Goal: Register for event/course

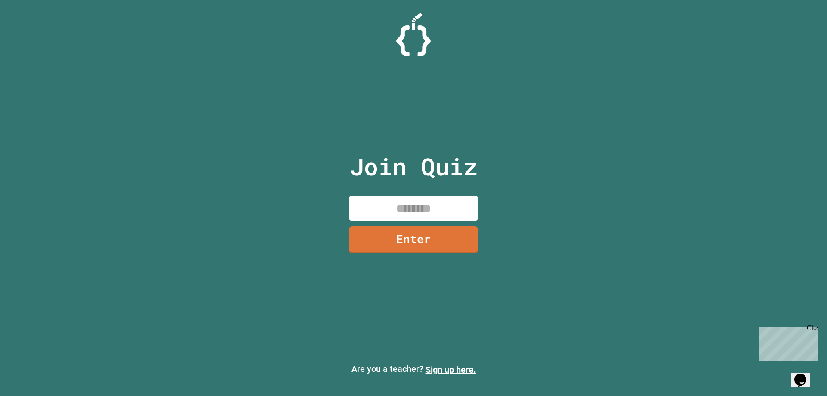
click at [398, 196] on input at bounding box center [413, 208] width 129 height 25
type input "********"
click at [413, 229] on link "Enter" at bounding box center [413, 239] width 131 height 28
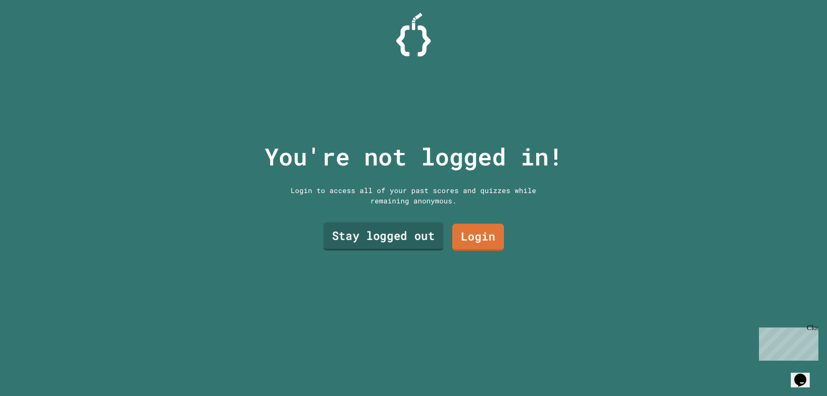
click at [415, 252] on div "You're not logged in! Login to access all of your past scores and quizzes while…" at bounding box center [414, 198] width 316 height 396
click at [396, 197] on div "Login to access all of your past scores and quizzes while remaining anonymous." at bounding box center [413, 195] width 259 height 21
click at [408, 219] on div "Stay logged out Login" at bounding box center [414, 237] width 190 height 36
click at [478, 231] on link "Login" at bounding box center [478, 236] width 51 height 28
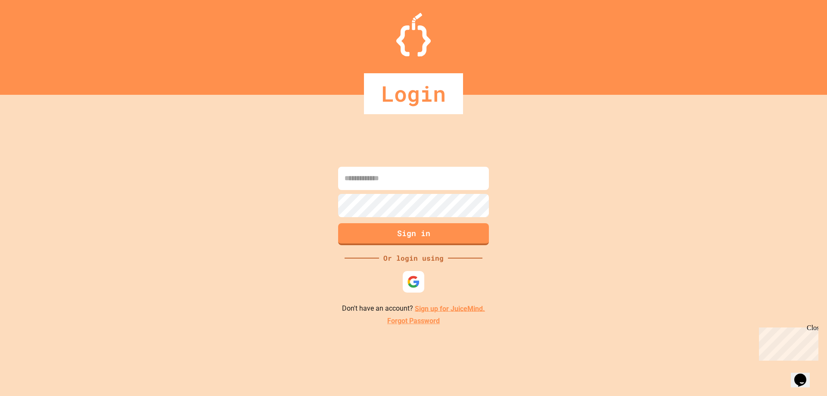
click at [444, 309] on link "Sign up for JuiceMind." at bounding box center [450, 308] width 70 height 8
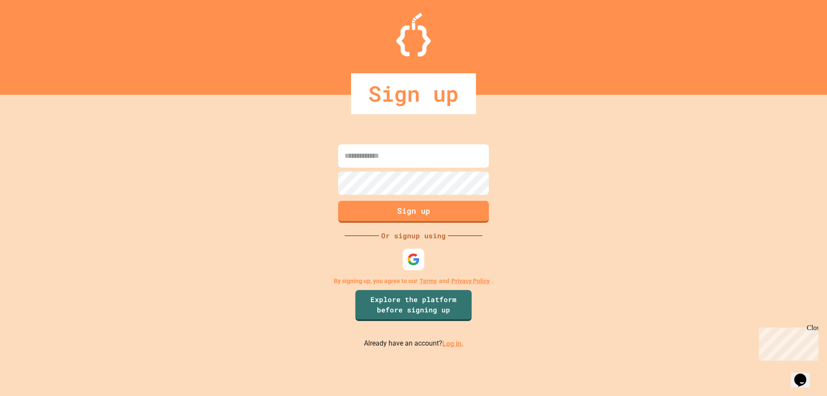
click at [409, 162] on input at bounding box center [413, 155] width 151 height 23
type input "**********"
click at [410, 215] on button "Sign up" at bounding box center [414, 210] width 154 height 22
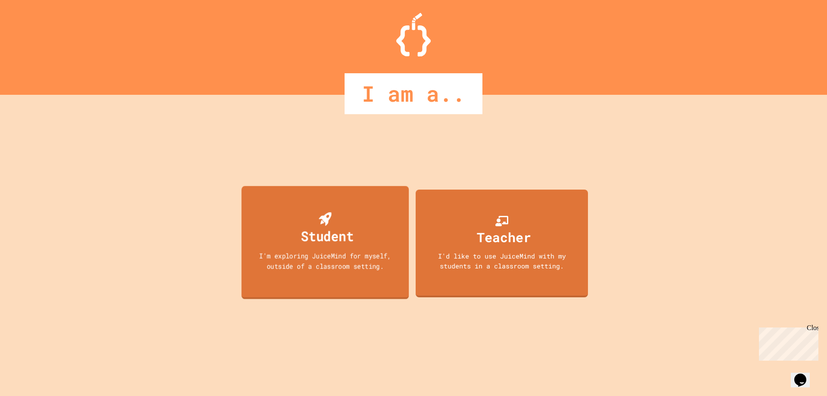
click at [252, 208] on div "Student I'm exploring JuiceMind for myself, outside of a classroom setting." at bounding box center [326, 242] width 168 height 113
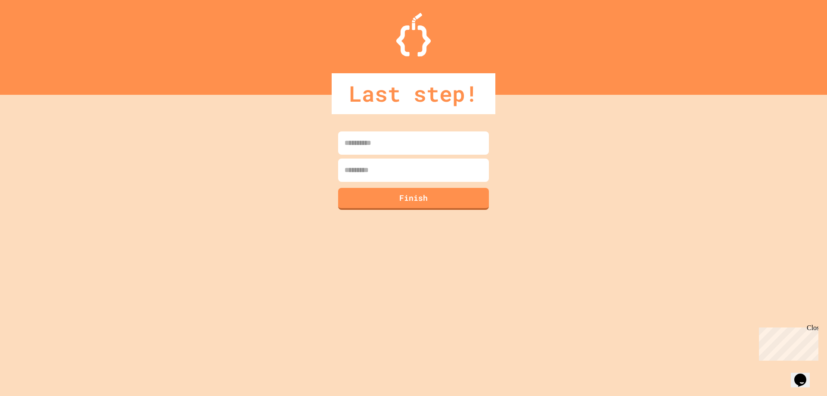
drag, startPoint x: 367, startPoint y: 136, endPoint x: 369, endPoint y: 152, distance: 16.6
click at [367, 137] on input at bounding box center [413, 142] width 151 height 23
type input "*****"
click at [381, 171] on input at bounding box center [413, 170] width 151 height 23
type input "*****"
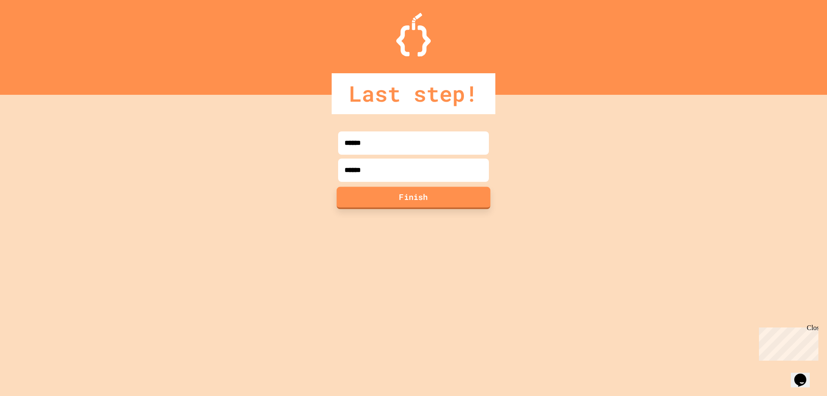
click at [428, 194] on button "Finish" at bounding box center [414, 198] width 154 height 22
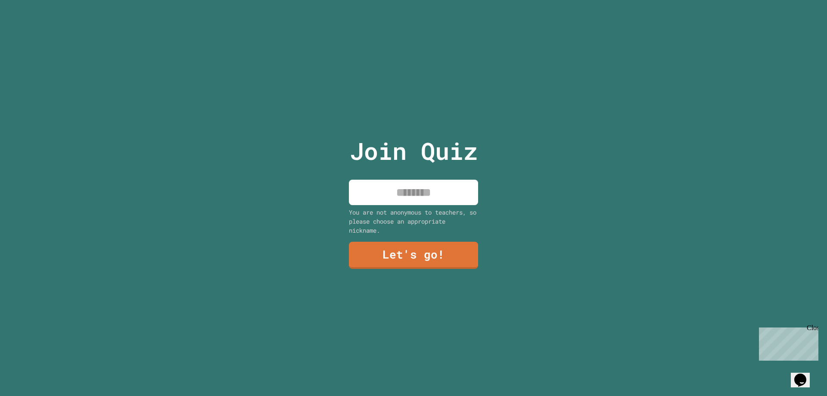
drag, startPoint x: 425, startPoint y: 191, endPoint x: 414, endPoint y: 190, distance: 11.2
click at [424, 191] on input at bounding box center [413, 192] width 129 height 25
type input "*"
type input "*****"
click at [430, 261] on link "Let's go!" at bounding box center [413, 254] width 125 height 28
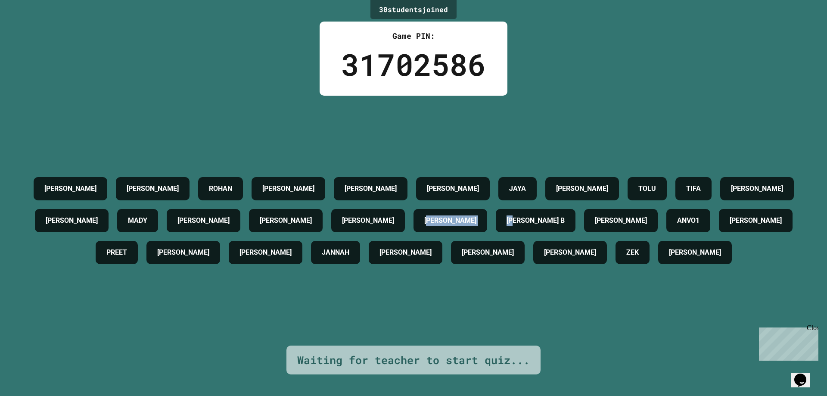
drag, startPoint x: 539, startPoint y: 232, endPoint x: 466, endPoint y: 199, distance: 80.0
click at [466, 199] on div "[PERSON_NAME] [PERSON_NAME] [PERSON_NAME] [PERSON_NAME] JAYA [PERSON_NAME] TIFA…" at bounding box center [414, 221] width 784 height 96
click at [465, 198] on div "[PERSON_NAME] [PERSON_NAME] [PERSON_NAME] [PERSON_NAME] JAYA [PERSON_NAME] TIFA…" at bounding box center [414, 221] width 784 height 96
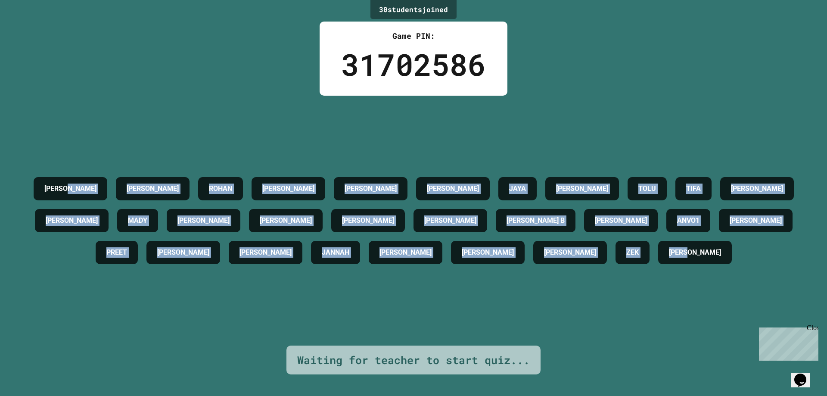
drag, startPoint x: 89, startPoint y: 21, endPoint x: 764, endPoint y: 313, distance: 735.1
click at [764, 313] on div "30 student s joined Game PIN: 31702586 [PERSON_NAME] [PERSON_NAME] [PERSON_NAME…" at bounding box center [413, 198] width 827 height 396
click at [764, 313] on div "[PERSON_NAME] [PERSON_NAME] [PERSON_NAME] [PERSON_NAME] JAYA [PERSON_NAME] TIFA…" at bounding box center [414, 221] width 784 height 250
drag, startPoint x: 764, startPoint y: 313, endPoint x: 209, endPoint y: 103, distance: 593.3
click at [212, 105] on div "[PERSON_NAME] [PERSON_NAME] [PERSON_NAME] [PERSON_NAME] JAYA [PERSON_NAME] TIFA…" at bounding box center [414, 221] width 784 height 250
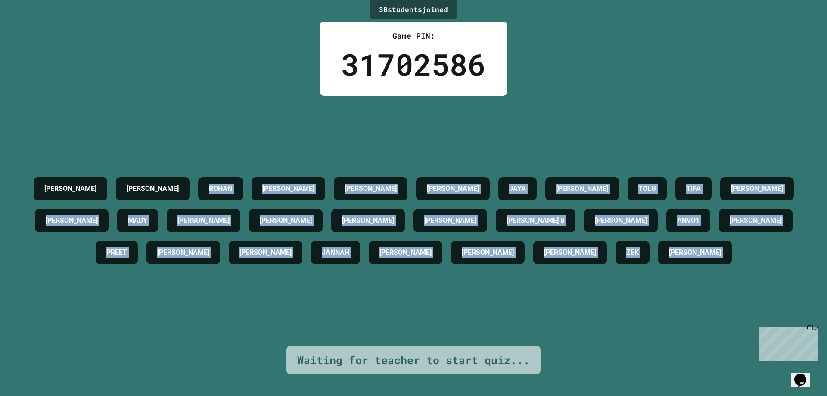
click at [209, 103] on div "[PERSON_NAME] [PERSON_NAME] [PERSON_NAME] [PERSON_NAME] JAYA [PERSON_NAME] TIFA…" at bounding box center [414, 221] width 784 height 250
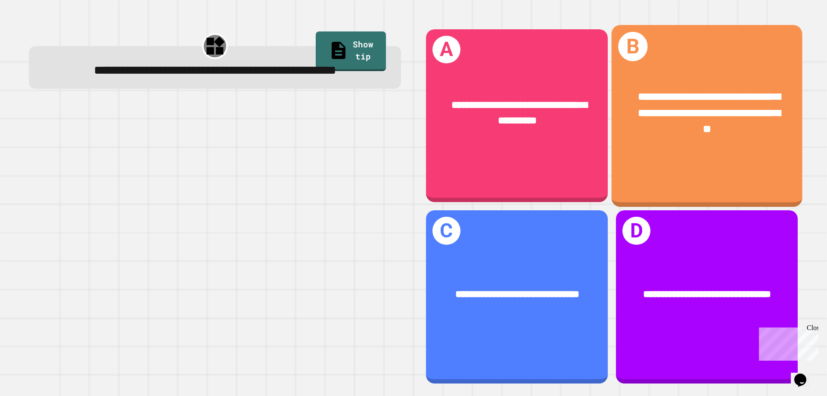
click at [691, 125] on span "**********" at bounding box center [709, 112] width 143 height 43
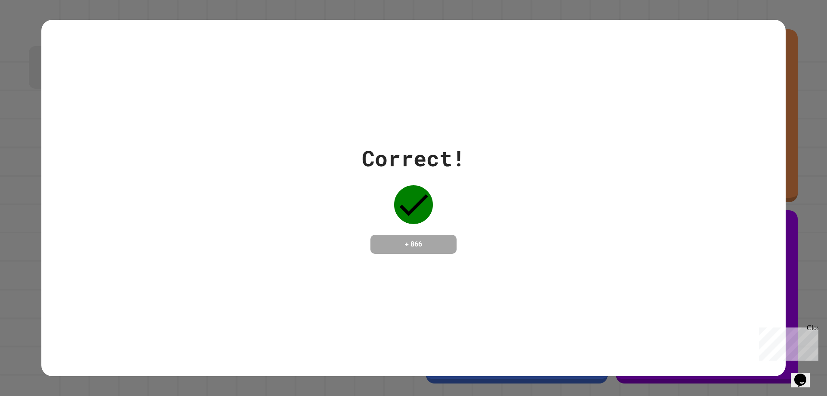
drag, startPoint x: 549, startPoint y: 136, endPoint x: 568, endPoint y: 122, distance: 24.1
click at [549, 142] on div "Correct! + 866" at bounding box center [413, 198] width 745 height 112
drag, startPoint x: 620, startPoint y: 165, endPoint x: 513, endPoint y: 155, distance: 106.9
click at [514, 156] on div "Correct! + 866" at bounding box center [413, 198] width 745 height 112
drag, startPoint x: 380, startPoint y: 84, endPoint x: 481, endPoint y: 171, distance: 133.5
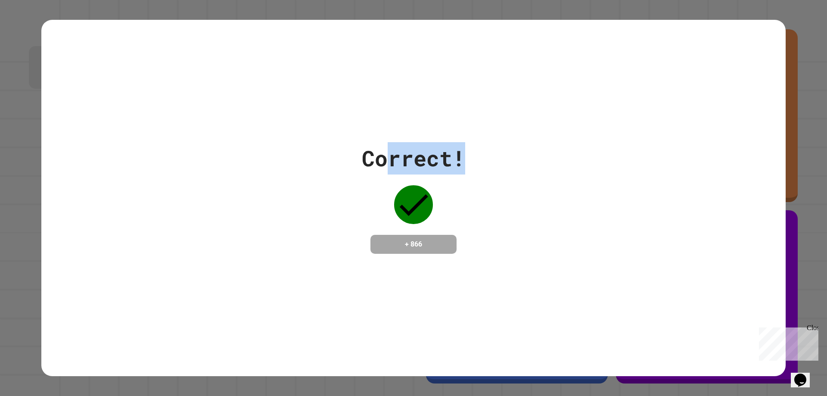
click at [476, 171] on div "Correct! + 866" at bounding box center [413, 198] width 745 height 356
click at [483, 172] on div "Correct! + 866" at bounding box center [413, 198] width 745 height 112
drag, startPoint x: 484, startPoint y: 166, endPoint x: 249, endPoint y: -8, distance: 292.3
click at [249, 0] on html "**********" at bounding box center [413, 198] width 827 height 396
click at [244, 69] on div "Correct! + 866" at bounding box center [413, 198] width 745 height 356
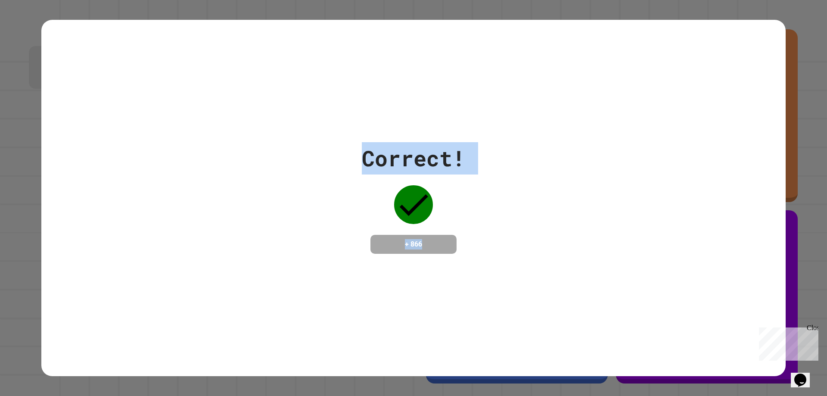
drag, startPoint x: 252, startPoint y: 66, endPoint x: 558, endPoint y: 291, distance: 380.0
click at [558, 293] on div "Correct! + 866" at bounding box center [413, 198] width 745 height 356
click at [559, 291] on div "Correct! + 866" at bounding box center [413, 198] width 745 height 356
drag, startPoint x: 559, startPoint y: 291, endPoint x: 331, endPoint y: 118, distance: 286.3
click at [333, 122] on div "Correct! + 866" at bounding box center [413, 198] width 745 height 356
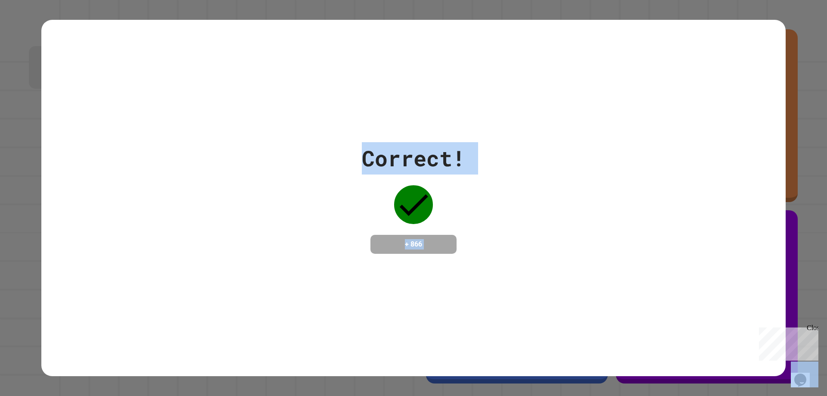
click at [330, 115] on div "Correct! + 866" at bounding box center [413, 198] width 745 height 356
click at [525, 257] on div "Correct! + 866" at bounding box center [413, 198] width 745 height 356
drag, startPoint x: 414, startPoint y: 156, endPoint x: 280, endPoint y: 68, distance: 160.5
click at [281, 68] on div "Correct! + 866" at bounding box center [413, 198] width 745 height 356
click at [280, 68] on div "Correct! + 866" at bounding box center [413, 198] width 745 height 356
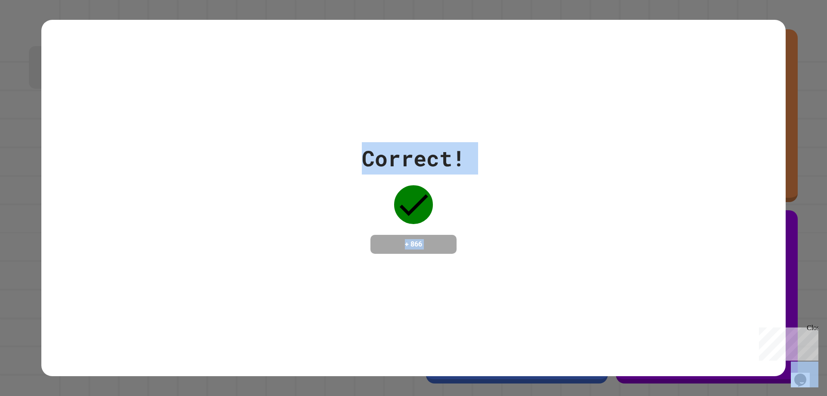
drag, startPoint x: 280, startPoint y: 67, endPoint x: 499, endPoint y: 324, distance: 337.7
click at [496, 329] on div "Correct! + 866" at bounding box center [413, 198] width 745 height 356
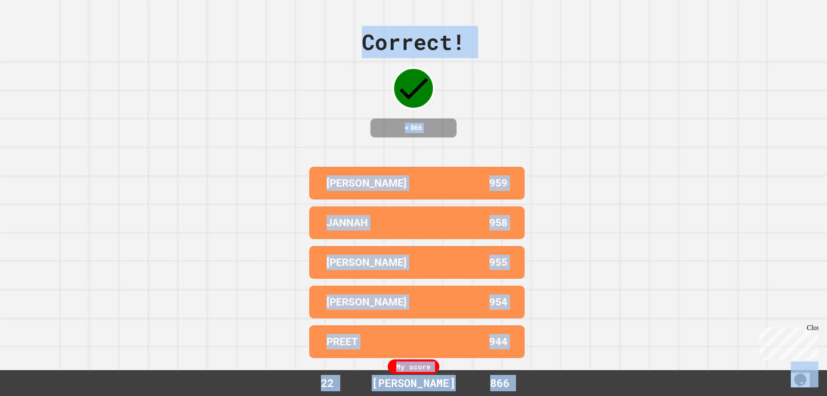
click at [537, 263] on div "Correct! + 866 [PERSON_NAME] 959 [PERSON_NAME] 958 [PERSON_NAME] 955 [PERSON_NA…" at bounding box center [413, 198] width 827 height 396
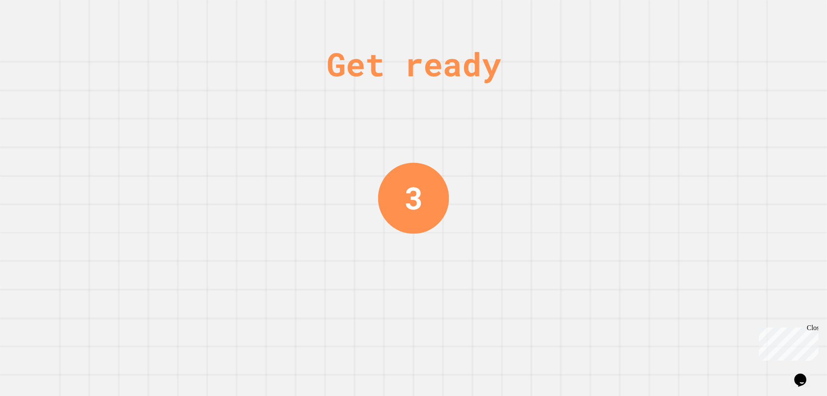
click at [535, 263] on div "Get ready 3" at bounding box center [413, 198] width 827 height 396
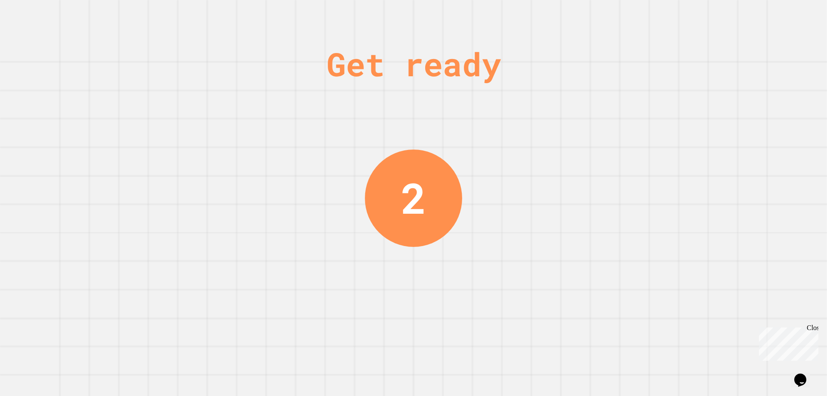
click at [535, 263] on div "Get ready 2" at bounding box center [413, 198] width 827 height 396
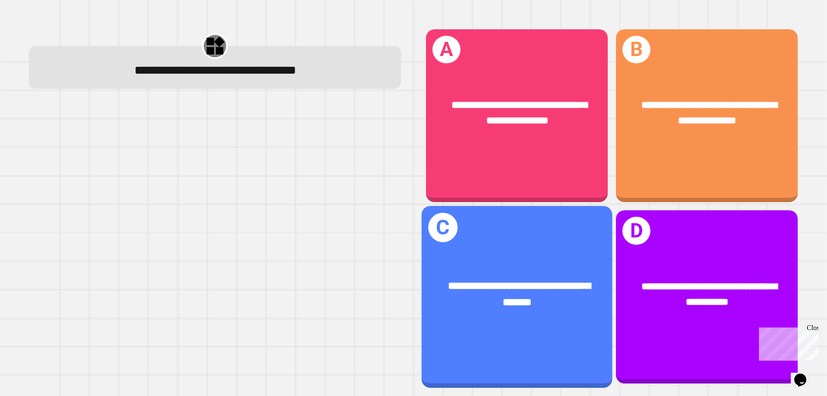
click at [535, 263] on div "**********" at bounding box center [413, 198] width 827 height 396
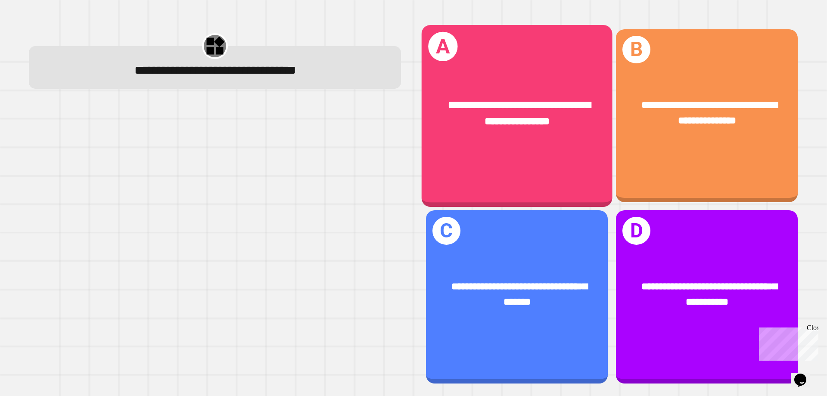
click at [524, 134] on div "**********" at bounding box center [517, 113] width 191 height 74
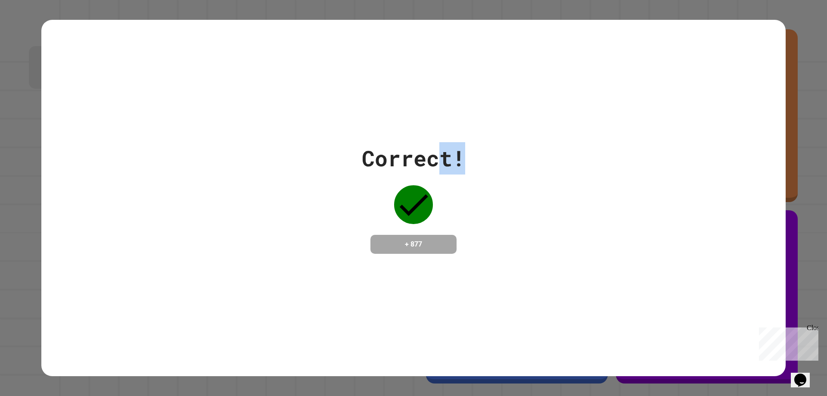
drag, startPoint x: 511, startPoint y: 131, endPoint x: 431, endPoint y: 168, distance: 88.3
click at [431, 168] on div "Correct! + 877" at bounding box center [413, 198] width 745 height 356
click at [517, 142] on div "Correct! + 877" at bounding box center [413, 198] width 745 height 112
drag, startPoint x: 328, startPoint y: 116, endPoint x: 331, endPoint y: 111, distance: 6.2
click at [328, 116] on div "Correct! + 877" at bounding box center [413, 198] width 745 height 356
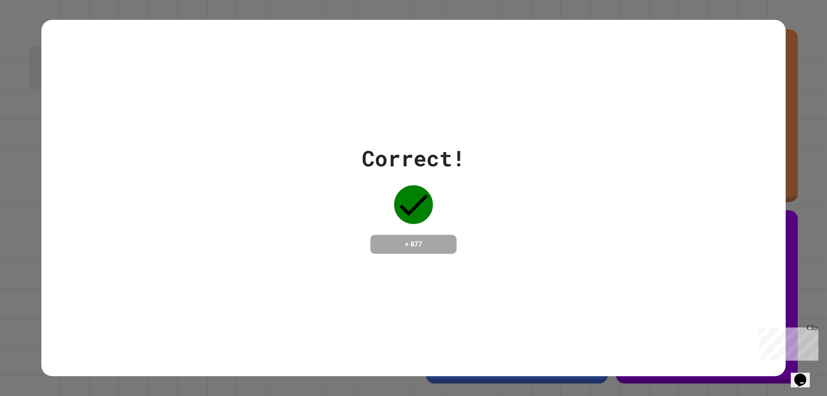
drag, startPoint x: 354, startPoint y: 124, endPoint x: 827, endPoint y: 413, distance: 554.5
click at [827, 396] on html "**********" at bounding box center [413, 198] width 827 height 396
click at [518, 195] on div "Correct! + 877" at bounding box center [413, 198] width 745 height 112
drag, startPoint x: 517, startPoint y: 193, endPoint x: 513, endPoint y: 185, distance: 8.7
click at [516, 190] on div "Correct! + 877" at bounding box center [413, 198] width 745 height 112
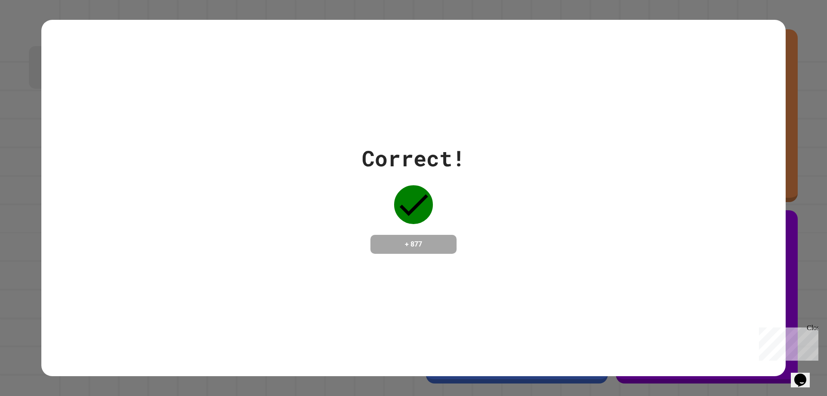
drag, startPoint x: 507, startPoint y: 182, endPoint x: 719, endPoint y: 178, distance: 212.0
click at [719, 178] on div "Correct! + 877" at bounding box center [413, 198] width 745 height 112
click at [807, 373] on icon "Opens Chat This icon Opens the chat window." at bounding box center [801, 380] width 14 height 14
click at [807, 373] on button "Opens Chat This icon Opens the chat window." at bounding box center [800, 380] width 19 height 15
click at [814, 327] on div "Close" at bounding box center [812, 329] width 11 height 11
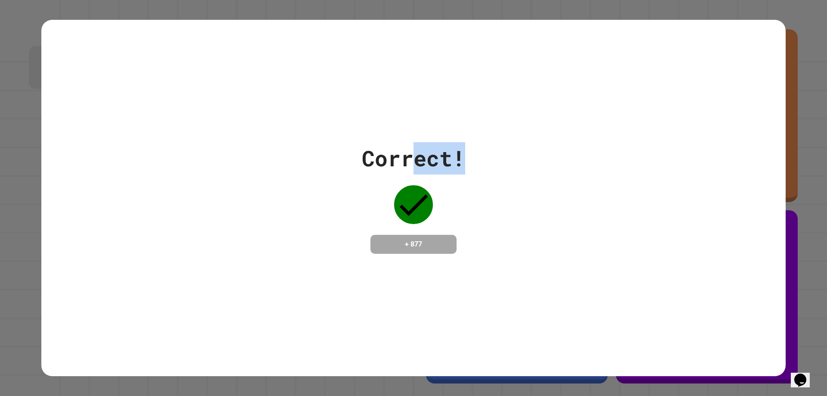
drag, startPoint x: 607, startPoint y: 195, endPoint x: 400, endPoint y: 131, distance: 216.8
click at [408, 142] on div "Correct! + 877" at bounding box center [413, 198] width 745 height 112
drag, startPoint x: 387, startPoint y: 127, endPoint x: 349, endPoint y: 63, distance: 74.4
click at [382, 122] on div "Correct! + 877" at bounding box center [413, 198] width 745 height 356
drag, startPoint x: 366, startPoint y: 220, endPoint x: 596, endPoint y: 384, distance: 282.9
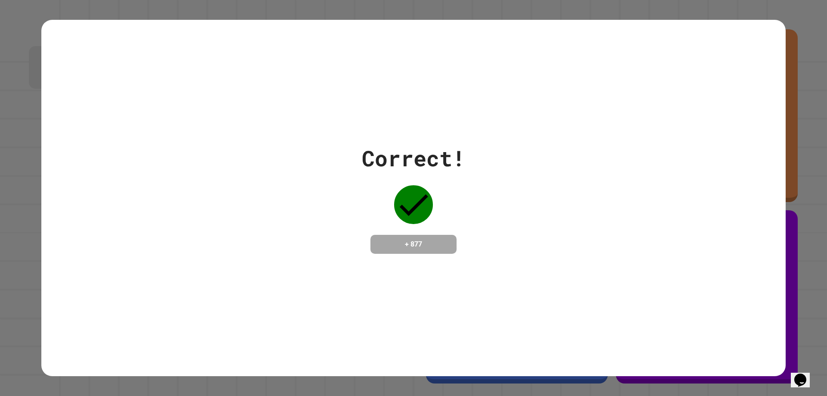
click at [591, 396] on html "**********" at bounding box center [413, 198] width 827 height 396
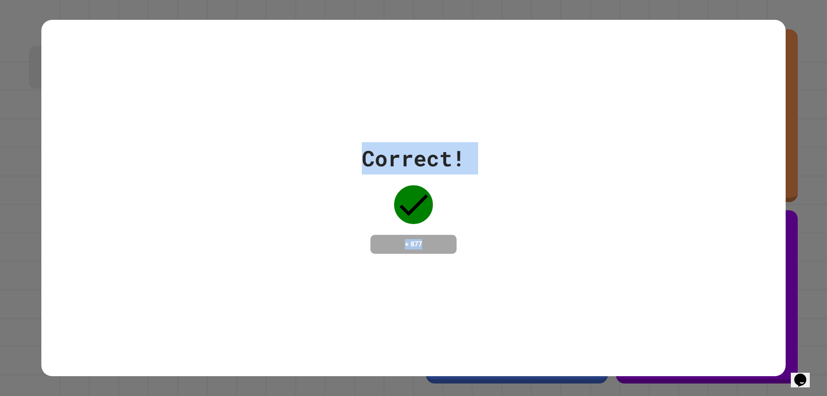
drag, startPoint x: 571, startPoint y: 324, endPoint x: 359, endPoint y: 159, distance: 268.6
click at [361, 165] on div "Correct! + 877" at bounding box center [413, 198] width 745 height 356
click at [362, 159] on div "Correct!" at bounding box center [413, 158] width 103 height 32
drag, startPoint x: 340, startPoint y: 131, endPoint x: 423, endPoint y: 193, distance: 104.1
click at [420, 208] on div "Correct! + 877" at bounding box center [413, 198] width 745 height 356
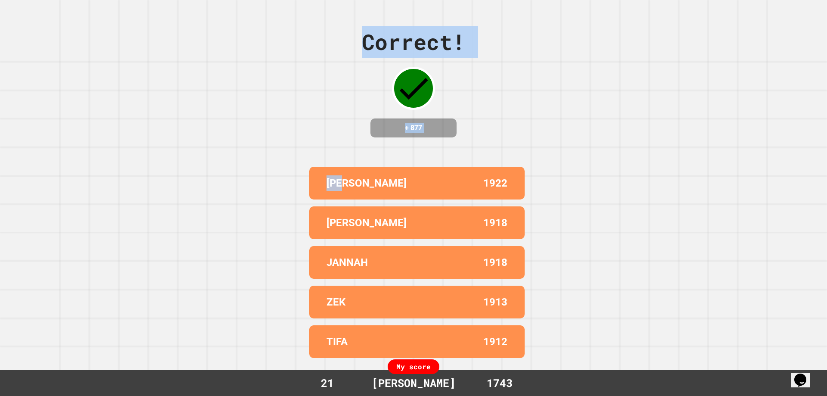
drag, startPoint x: 592, startPoint y: 267, endPoint x: 345, endPoint y: 166, distance: 267.5
click at [334, 143] on div "Correct! + 877 [PERSON_NAME] 1922 [PERSON_NAME] 1918 [PERSON_NAME] 1918 ZEK 191…" at bounding box center [413, 198] width 827 height 396
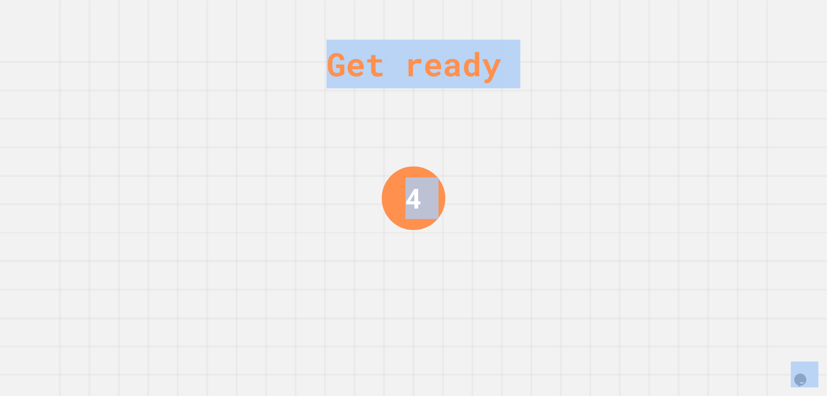
drag, startPoint x: 332, startPoint y: 195, endPoint x: 422, endPoint y: 241, distance: 101.2
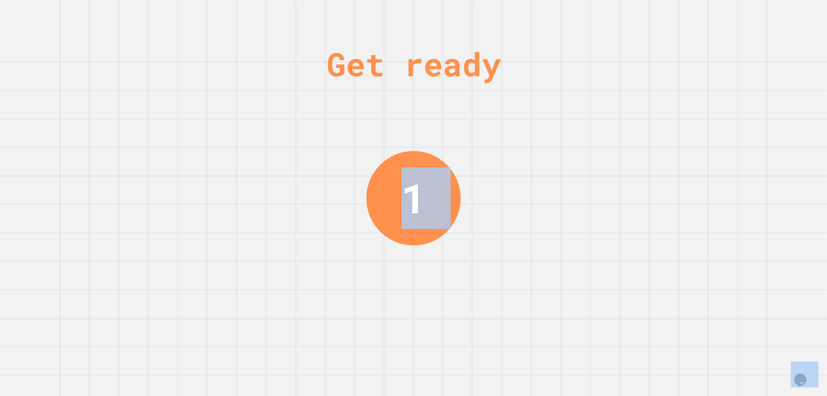
click at [355, 209] on div "Get ready 1" at bounding box center [413, 198] width 827 height 396
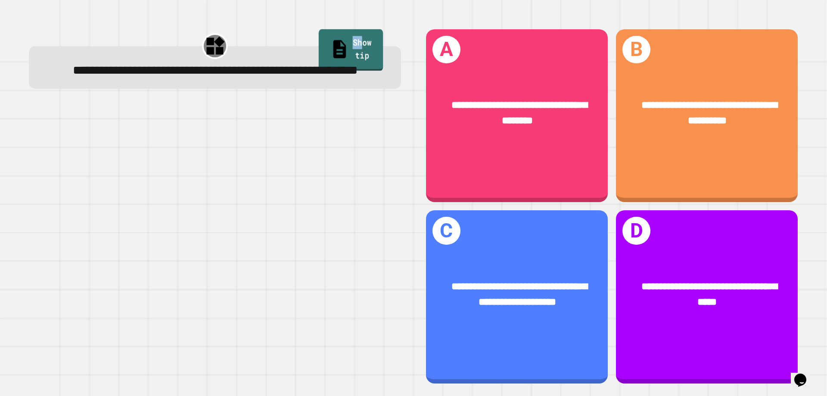
click at [340, 38] on link "Show tip" at bounding box center [351, 50] width 65 height 42
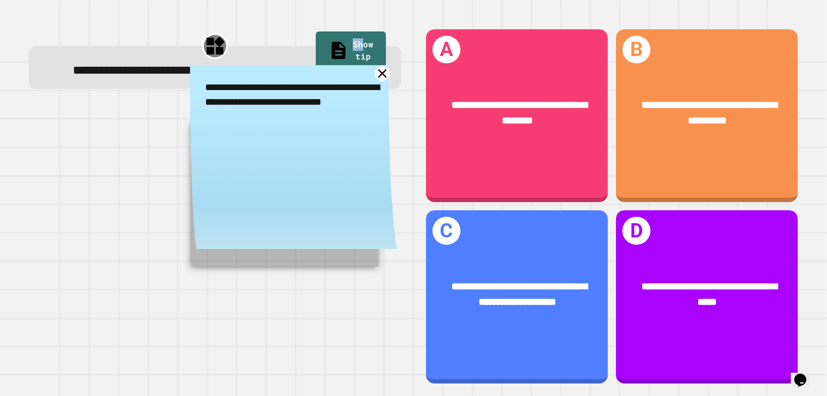
click at [375, 81] on icon at bounding box center [382, 73] width 15 height 15
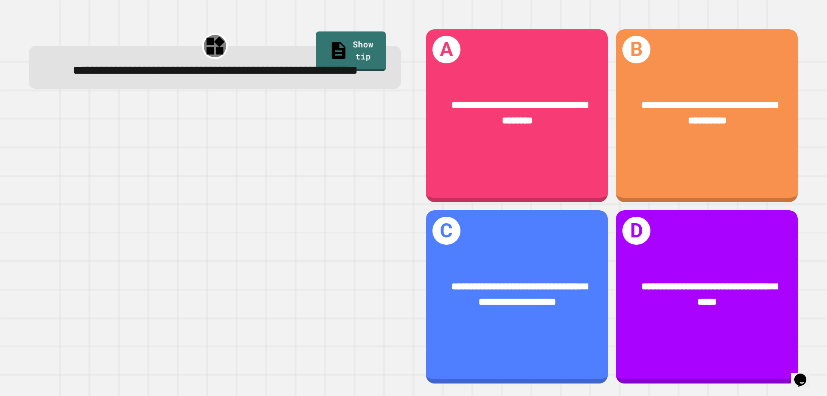
click at [371, 80] on div "**********" at bounding box center [215, 70] width 342 height 19
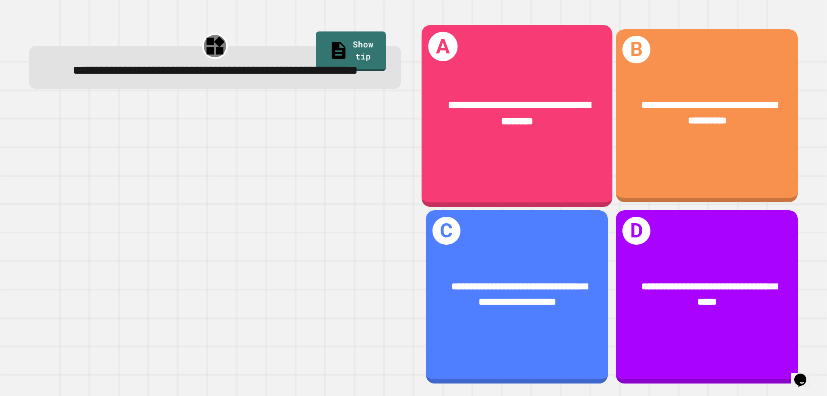
click at [440, 129] on div "**********" at bounding box center [517, 113] width 191 height 74
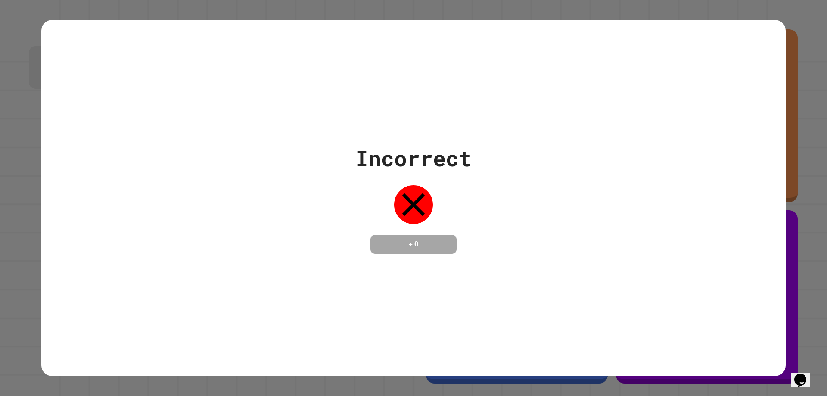
click at [442, 126] on div "Incorrect + 0" at bounding box center [413, 198] width 745 height 356
click at [421, 209] on icon at bounding box center [413, 204] width 39 height 39
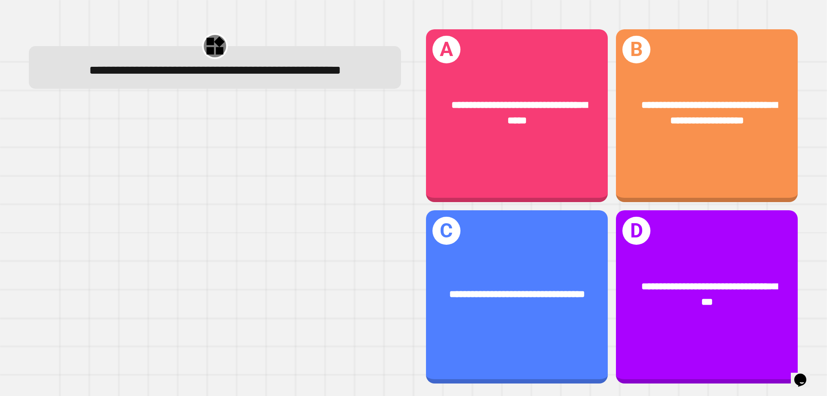
click at [342, 140] on div at bounding box center [215, 245] width 372 height 278
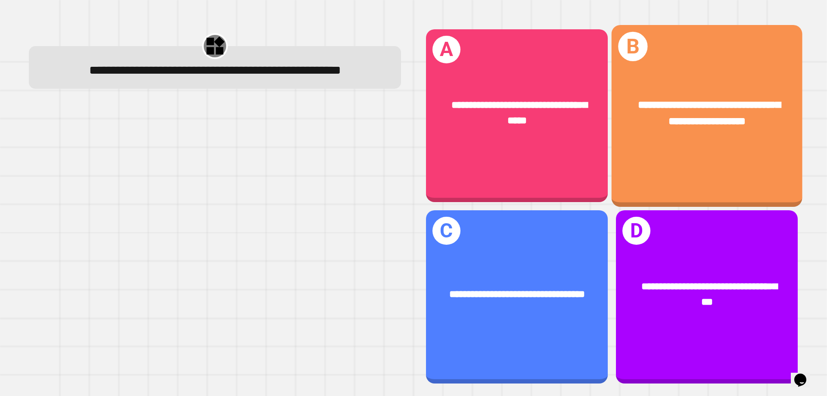
click at [661, 130] on div "**********" at bounding box center [707, 113] width 191 height 74
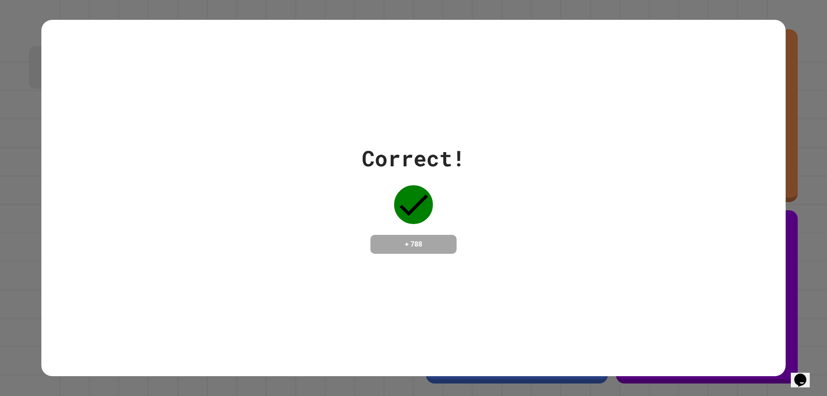
click at [433, 152] on div "Correct!" at bounding box center [413, 158] width 103 height 32
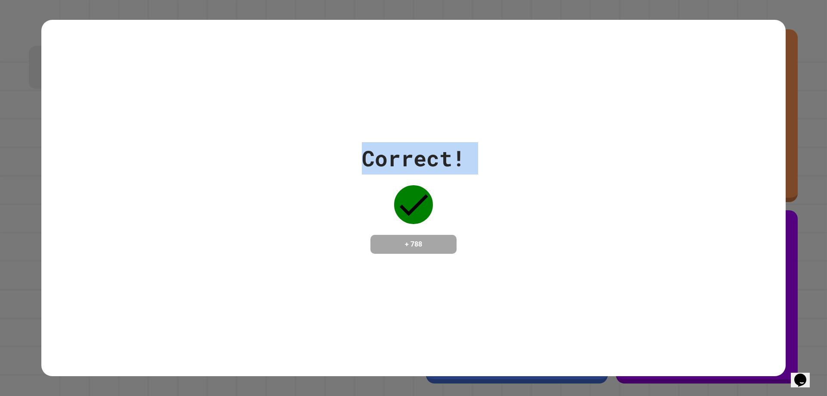
click at [433, 152] on div "Correct!" at bounding box center [413, 158] width 103 height 32
drag, startPoint x: 433, startPoint y: 152, endPoint x: 592, endPoint y: 220, distance: 172.4
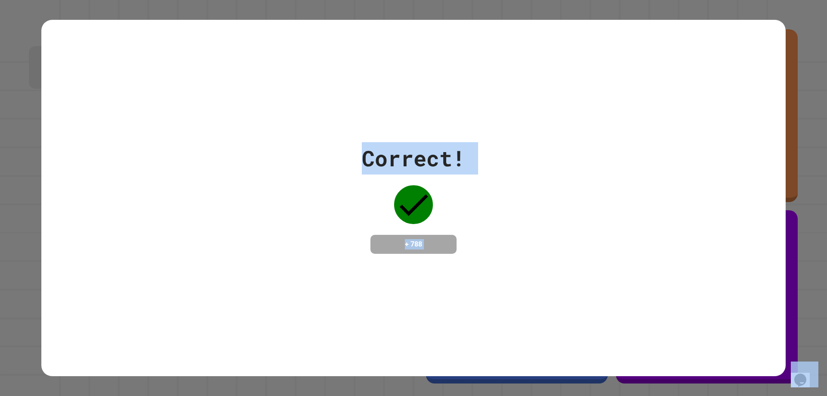
click at [592, 220] on div "Correct! + 788" at bounding box center [413, 198] width 745 height 112
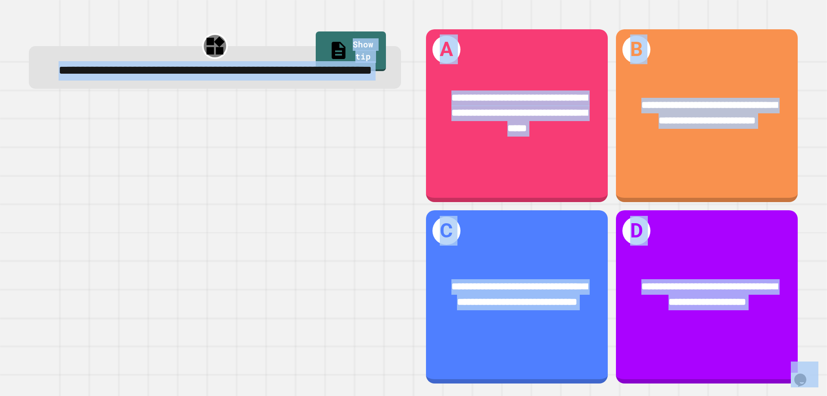
click at [214, 121] on div "**********" at bounding box center [214, 206] width 397 height 380
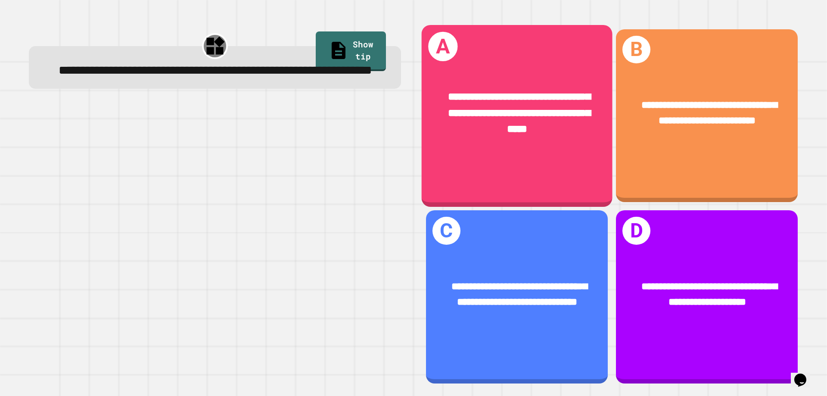
click at [448, 109] on span "**********" at bounding box center [519, 112] width 143 height 43
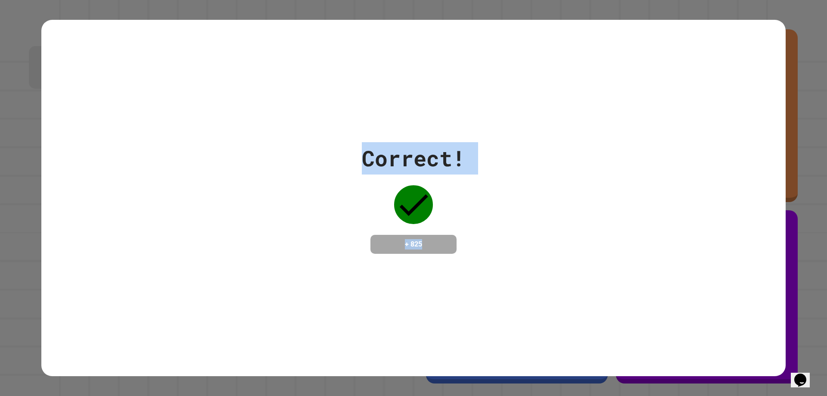
drag, startPoint x: 315, startPoint y: 140, endPoint x: 511, endPoint y: 218, distance: 211.6
click at [483, 235] on div "Correct! + 825" at bounding box center [413, 198] width 745 height 356
click at [394, 142] on div "Correct!" at bounding box center [413, 158] width 103 height 32
drag, startPoint x: 354, startPoint y: 143, endPoint x: 537, endPoint y: 260, distance: 217.2
click at [537, 260] on div "Correct! + 825" at bounding box center [413, 198] width 745 height 356
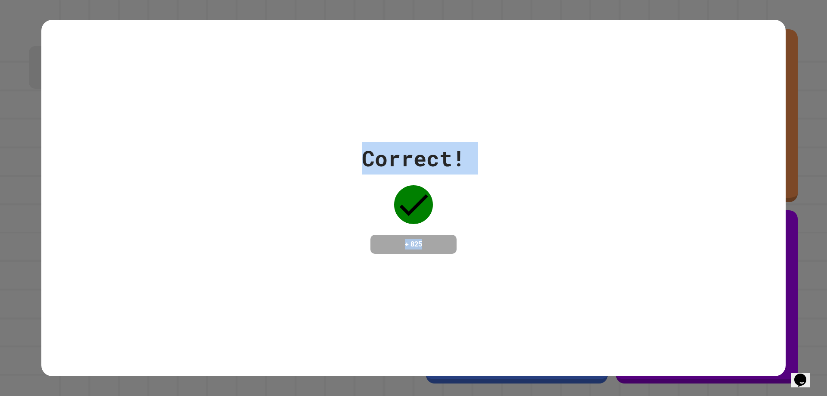
click at [397, 190] on icon at bounding box center [413, 204] width 39 height 39
click at [439, 142] on div "Correct!" at bounding box center [413, 158] width 103 height 32
click at [439, 155] on div "Correct!" at bounding box center [413, 158] width 103 height 32
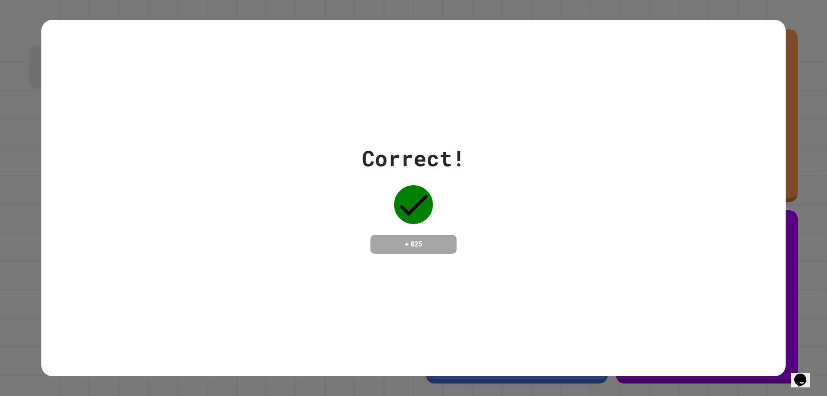
click at [442, 153] on div "Correct!" at bounding box center [413, 158] width 103 height 32
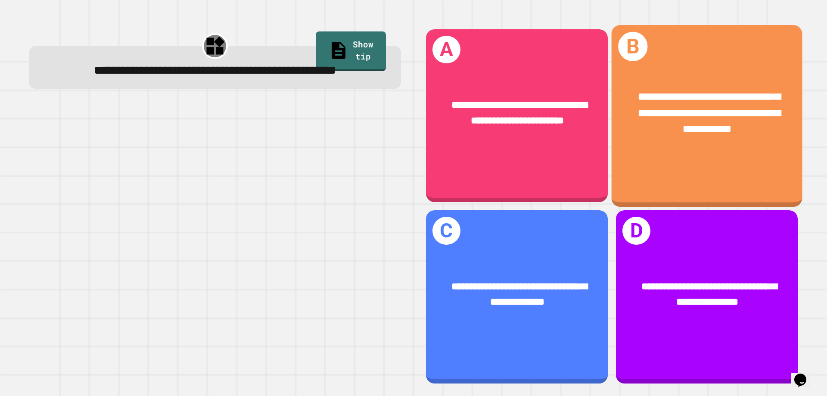
click at [692, 97] on span "**********" at bounding box center [709, 112] width 143 height 43
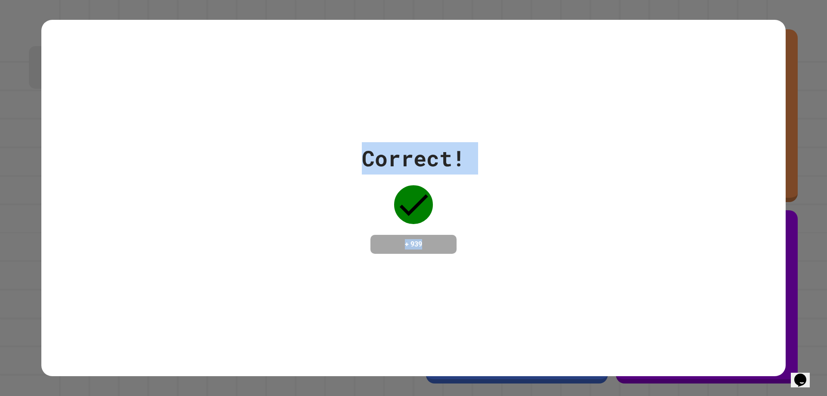
drag, startPoint x: 107, startPoint y: 39, endPoint x: 424, endPoint y: 253, distance: 382.4
click at [424, 253] on div "Correct! + 939" at bounding box center [413, 198] width 745 height 356
click at [425, 254] on div "+ 939" at bounding box center [414, 244] width 86 height 19
click at [475, 148] on div "Correct! + 939" at bounding box center [413, 198] width 745 height 112
click at [431, 153] on div "Correct!" at bounding box center [413, 158] width 103 height 32
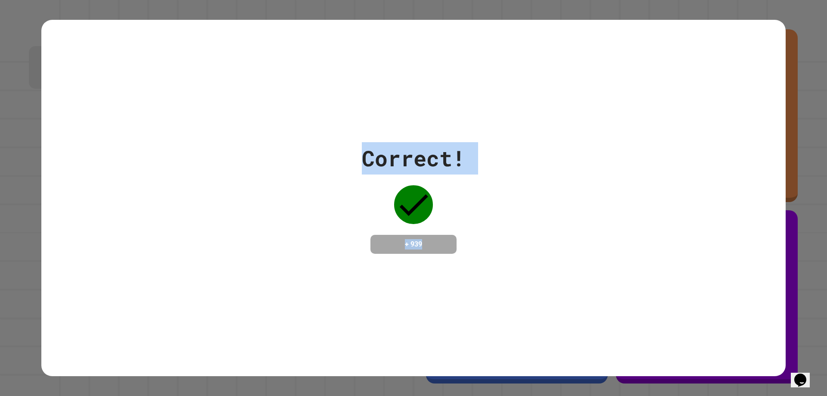
drag, startPoint x: 435, startPoint y: 116, endPoint x: 421, endPoint y: 83, distance: 35.9
click at [436, 115] on div "Correct! + 939" at bounding box center [413, 198] width 745 height 356
drag, startPoint x: 530, startPoint y: 119, endPoint x: 526, endPoint y: 114, distance: 5.9
click at [529, 118] on div "Correct! + 939" at bounding box center [413, 198] width 745 height 356
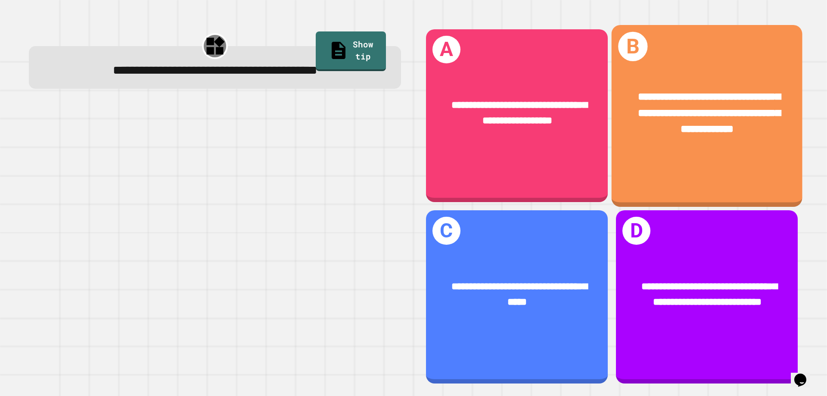
click at [639, 127] on span "**********" at bounding box center [709, 112] width 143 height 43
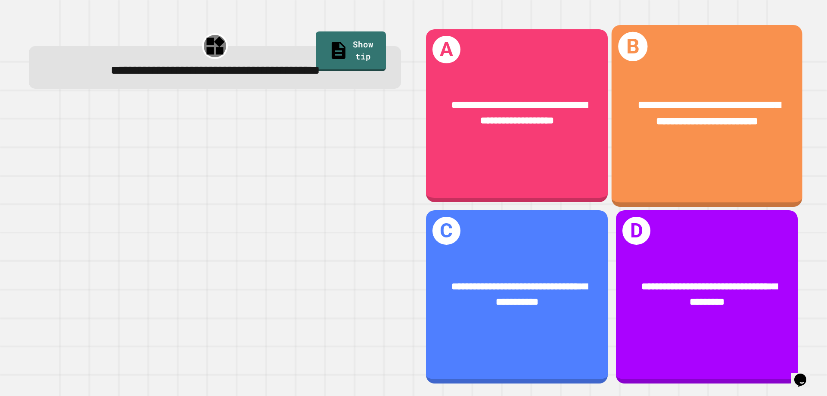
click at [728, 116] on span "**********" at bounding box center [709, 113] width 143 height 27
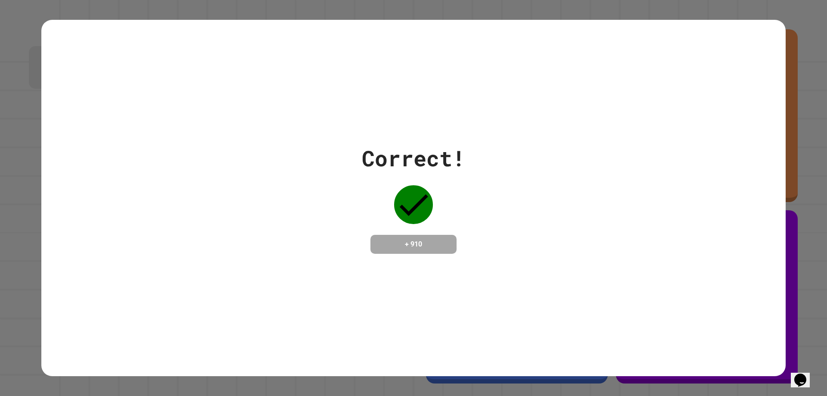
drag, startPoint x: 283, startPoint y: 170, endPoint x: 237, endPoint y: 80, distance: 101.2
click at [237, 80] on div "Correct! + 910" at bounding box center [413, 198] width 745 height 356
drag, startPoint x: 299, startPoint y: 81, endPoint x: 764, endPoint y: 195, distance: 478.6
click at [764, 195] on div "Correct! + 910" at bounding box center [413, 198] width 745 height 356
click at [190, 148] on div "Correct! + 910" at bounding box center [413, 198] width 745 height 112
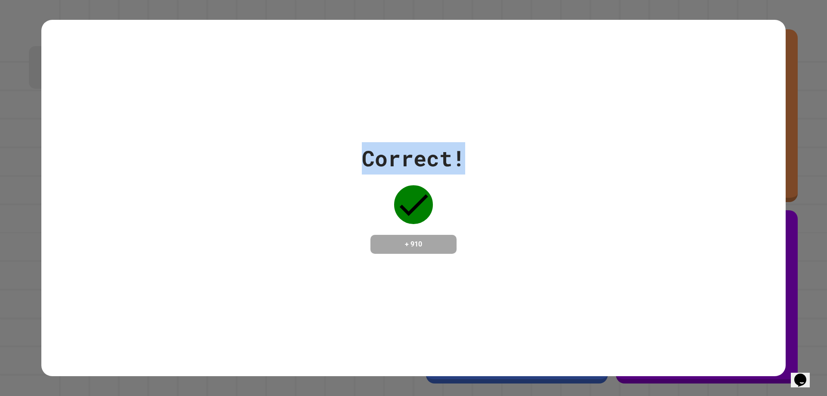
click at [409, 160] on div "Correct!" at bounding box center [413, 158] width 103 height 32
click at [404, 159] on div "Correct!" at bounding box center [413, 158] width 103 height 32
click at [398, 156] on div "Correct!" at bounding box center [413, 158] width 103 height 32
drag, startPoint x: 402, startPoint y: 151, endPoint x: 427, endPoint y: 184, distance: 42.1
click at [427, 184] on div "Correct! + 910" at bounding box center [413, 198] width 103 height 112
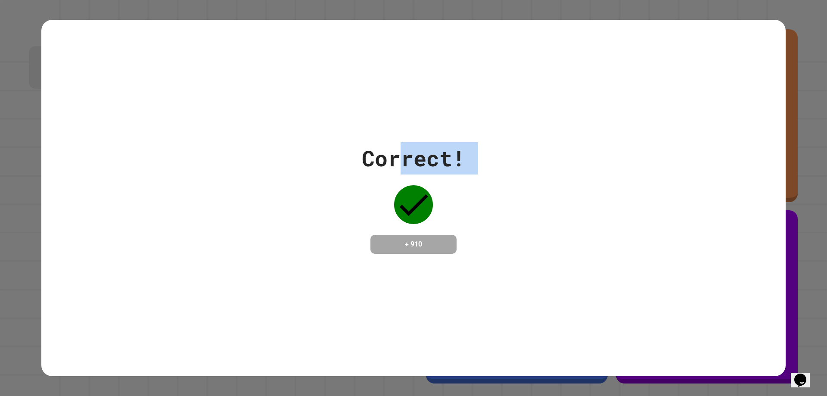
click at [402, 162] on div "Correct!" at bounding box center [413, 158] width 103 height 32
click at [403, 154] on div "Correct!" at bounding box center [413, 158] width 103 height 32
click at [404, 153] on div "Correct!" at bounding box center [413, 158] width 103 height 32
drag, startPoint x: 405, startPoint y: 148, endPoint x: 398, endPoint y: 150, distance: 7.4
click at [398, 150] on div "Correct!" at bounding box center [413, 158] width 103 height 32
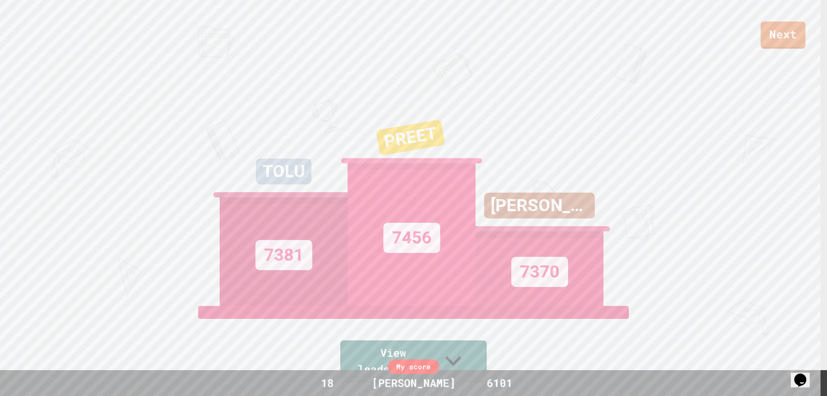
click at [508, 195] on div "[PERSON_NAME] 7370" at bounding box center [540, 197] width 128 height 215
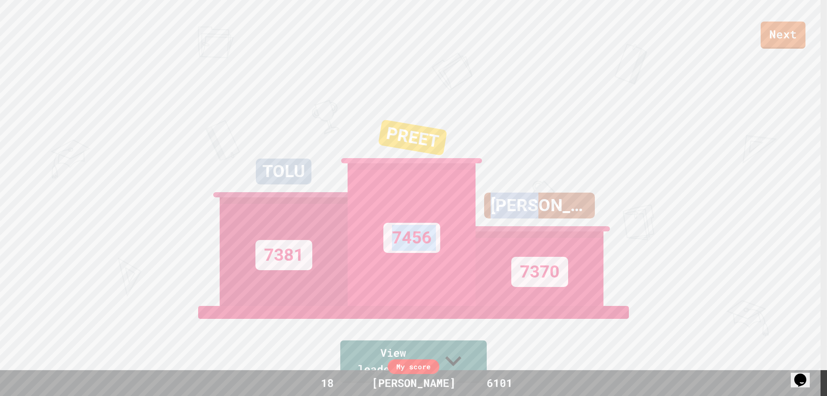
drag, startPoint x: 508, startPoint y: 195, endPoint x: 396, endPoint y: 162, distance: 116.5
click at [398, 163] on div "TOLU 7381 PREET 7456 [PERSON_NAME] 7370" at bounding box center [414, 197] width 388 height 215
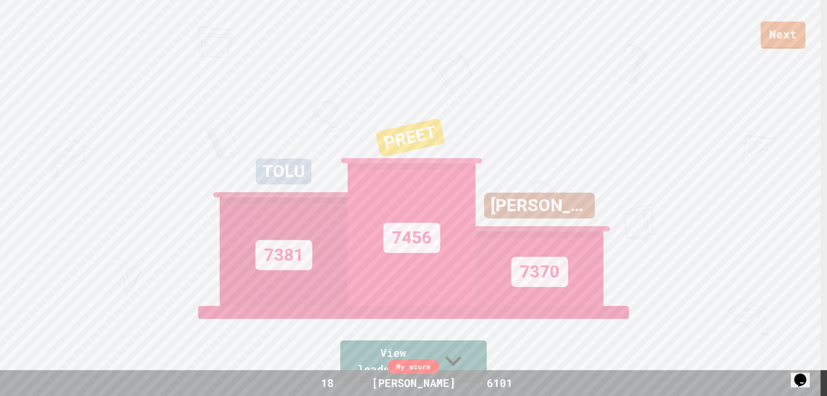
drag, startPoint x: 392, startPoint y: 159, endPoint x: 383, endPoint y: 158, distance: 8.8
click at [385, 157] on div "PREET" at bounding box center [410, 138] width 70 height 40
drag, startPoint x: 307, startPoint y: 130, endPoint x: 433, endPoint y: 155, distance: 127.8
click at [399, 148] on div "TOLU 7381 PREET 7456 [PERSON_NAME] 7370" at bounding box center [414, 197] width 388 height 215
click at [443, 157] on div "PREET" at bounding box center [412, 143] width 133 height 59
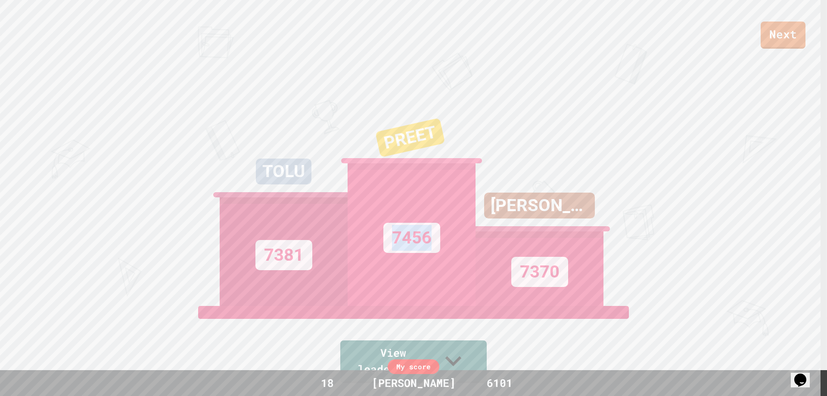
drag, startPoint x: 446, startPoint y: 173, endPoint x: 382, endPoint y: 160, distance: 64.6
click at [396, 165] on div "PREET 7456" at bounding box center [412, 197] width 128 height 215
drag, startPoint x: 360, startPoint y: 151, endPoint x: 321, endPoint y: 133, distance: 43.2
click at [346, 145] on div "PREET" at bounding box center [411, 144] width 133 height 66
drag, startPoint x: 319, startPoint y: 132, endPoint x: 451, endPoint y: 136, distance: 131.9
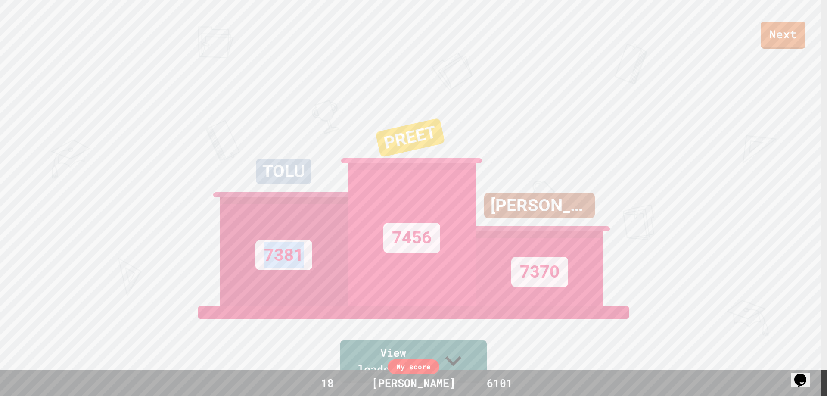
click at [399, 132] on div "TOLU 7381 PREET 7456 [PERSON_NAME] 7370" at bounding box center [414, 197] width 388 height 215
drag, startPoint x: 492, startPoint y: 147, endPoint x: 500, endPoint y: 150, distance: 8.9
click at [500, 150] on div "[PERSON_NAME] 7370" at bounding box center [540, 197] width 128 height 215
drag, startPoint x: 459, startPoint y: 152, endPoint x: 321, endPoint y: 127, distance: 139.6
click at [333, 131] on div "TOLU 7381 PREET 7456 [PERSON_NAME] 7370" at bounding box center [414, 197] width 388 height 215
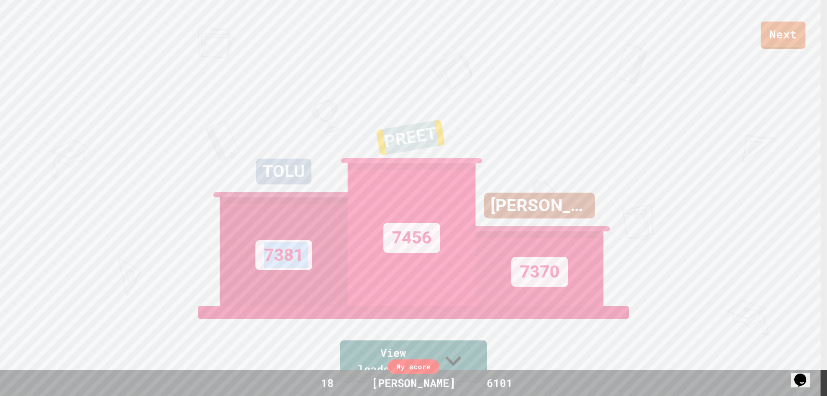
click at [320, 126] on div "TOLU 7381" at bounding box center [284, 197] width 128 height 215
drag, startPoint x: 334, startPoint y: 125, endPoint x: 520, endPoint y: 170, distance: 190.9
click at [500, 165] on div "TOLU 7381 PREET 7456 [PERSON_NAME] 7370" at bounding box center [414, 197] width 388 height 215
click at [525, 172] on div "[PERSON_NAME] 7370" at bounding box center [540, 197] width 128 height 215
click at [657, 209] on div "Next TOLU 7381 PREET 7456 [PERSON_NAME] 7370 View leaderboard" at bounding box center [413, 198] width 827 height 396
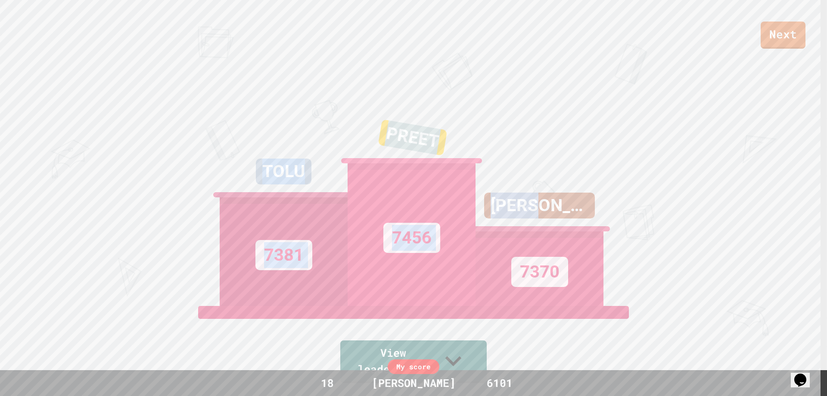
drag, startPoint x: 661, startPoint y: 214, endPoint x: 187, endPoint y: 77, distance: 493.9
click at [187, 77] on div "Next TOLU 7381 PREET 7456 [PERSON_NAME] 7370 View leaderboard" at bounding box center [413, 198] width 827 height 396
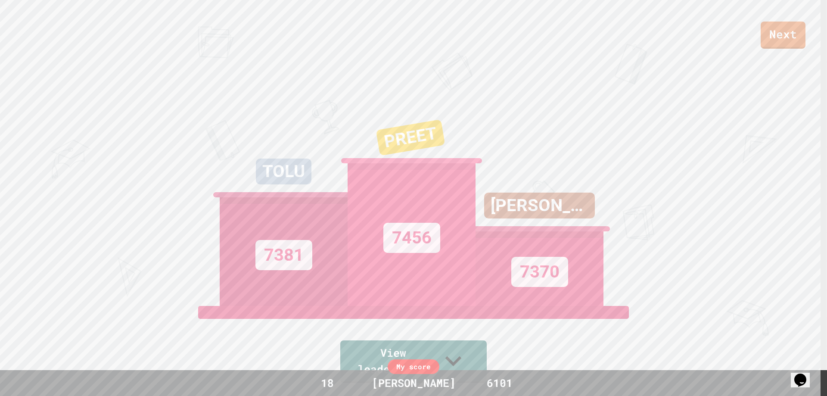
click at [187, 77] on div "Next TOLU 7381 PREET 7456 [PERSON_NAME] 7370 View leaderboard" at bounding box center [413, 198] width 827 height 396
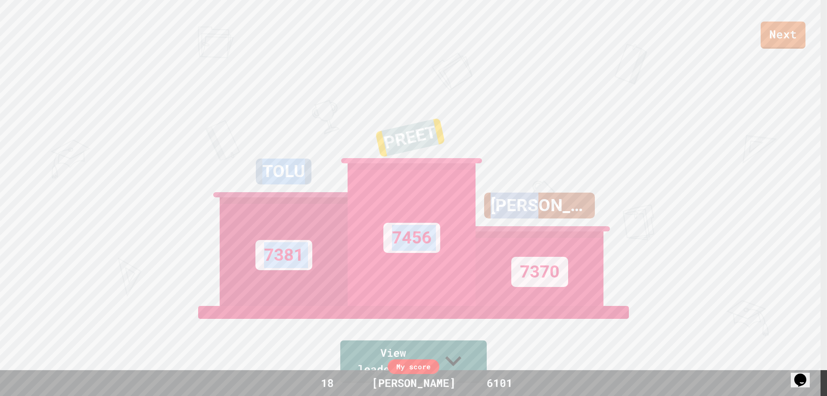
drag, startPoint x: 227, startPoint y: 85, endPoint x: 619, endPoint y: 212, distance: 411.8
click at [615, 211] on div "Next TOLU 7381 PREET 7456 [PERSON_NAME] 7370 View leaderboard" at bounding box center [413, 198] width 827 height 396
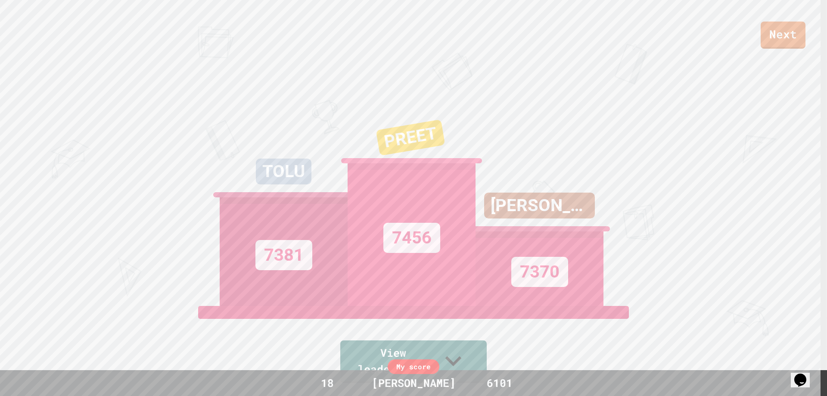
drag, startPoint x: 619, startPoint y: 212, endPoint x: 623, endPoint y: 215, distance: 4.8
click at [622, 214] on div "Next TOLU 7381 PREET 7456 [PERSON_NAME] 7370 View leaderboard" at bounding box center [413, 198] width 827 height 396
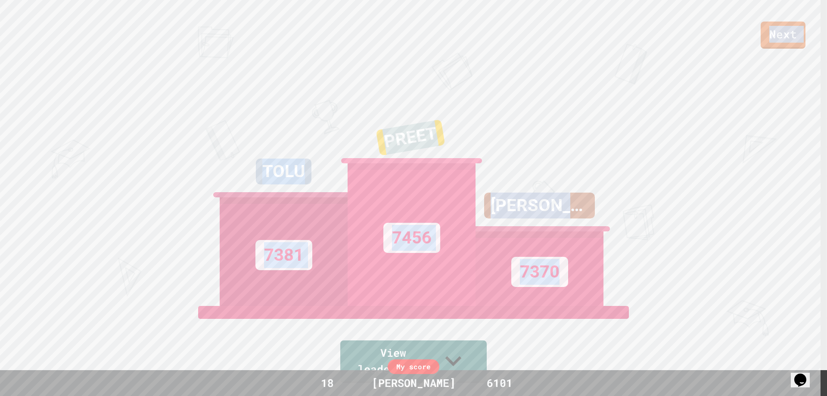
drag, startPoint x: 692, startPoint y: 249, endPoint x: 112, endPoint y: 2, distance: 630.7
click at [112, 3] on div "Next TOLU 7381 PREET 7456 [PERSON_NAME] 7370 View leaderboard" at bounding box center [413, 198] width 827 height 396
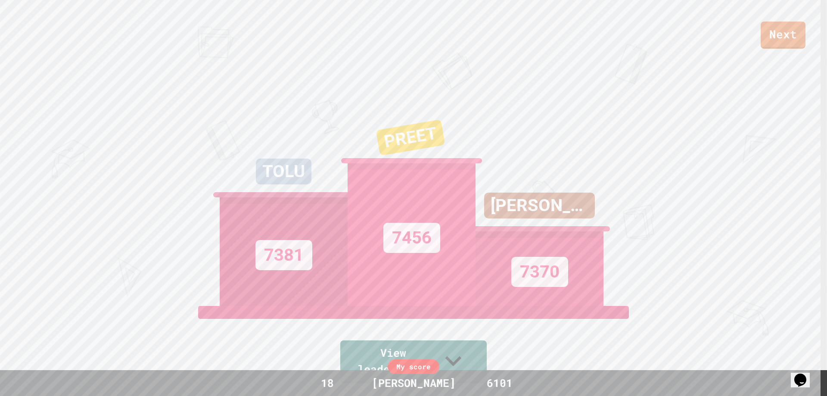
drag, startPoint x: 112, startPoint y: 10, endPoint x: 117, endPoint y: 15, distance: 7.3
click at [116, 15] on div "Next" at bounding box center [413, 24] width 827 height 49
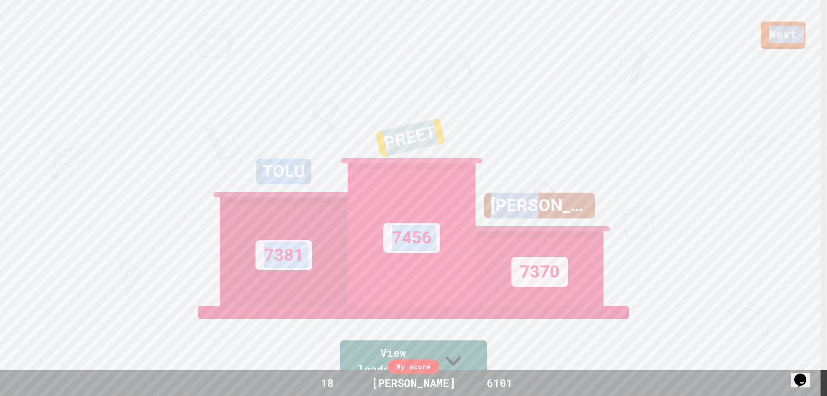
drag, startPoint x: 146, startPoint y: 27, endPoint x: 734, endPoint y: 192, distance: 610.5
click at [734, 192] on div "Next TOLU 7381 PREET 7456 [PERSON_NAME] 7370 View leaderboard" at bounding box center [413, 198] width 827 height 396
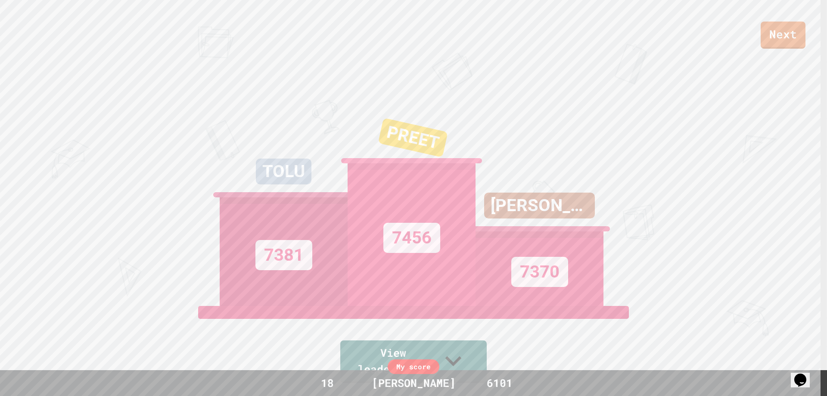
click at [734, 192] on div "Next TOLU 7381 PREET 7456 [PERSON_NAME] 7370 View leaderboard" at bounding box center [413, 198] width 827 height 396
click at [772, 252] on div "Next TOLU 7381 PREET 7456 [PERSON_NAME] 7370 View leaderboard" at bounding box center [413, 198] width 827 height 396
click at [276, 45] on div "Next" at bounding box center [413, 24] width 827 height 49
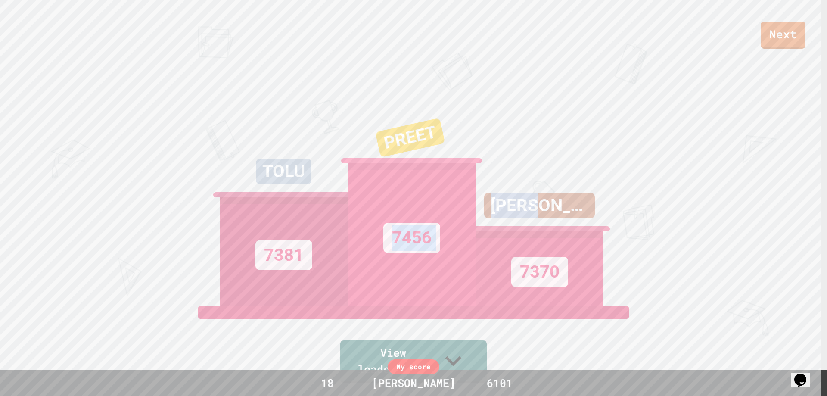
drag, startPoint x: 509, startPoint y: 144, endPoint x: 649, endPoint y: 196, distance: 150.0
click at [649, 196] on div "Next TOLU 7381 PREET 7456 [PERSON_NAME] 7370 View leaderboard" at bounding box center [413, 198] width 827 height 396
click at [650, 196] on div "Next TOLU 7381 PREET 7456 [PERSON_NAME] 7370 View leaderboard" at bounding box center [413, 198] width 827 height 396
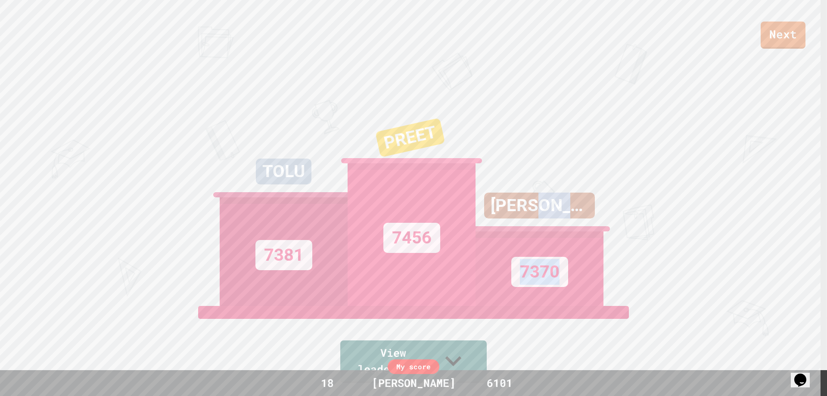
drag, startPoint x: 659, startPoint y: 201, endPoint x: 700, endPoint y: 257, distance: 69.4
click at [700, 257] on div "Next TOLU 7381 PREET 7456 [PERSON_NAME] 7370 View leaderboard" at bounding box center [413, 198] width 827 height 396
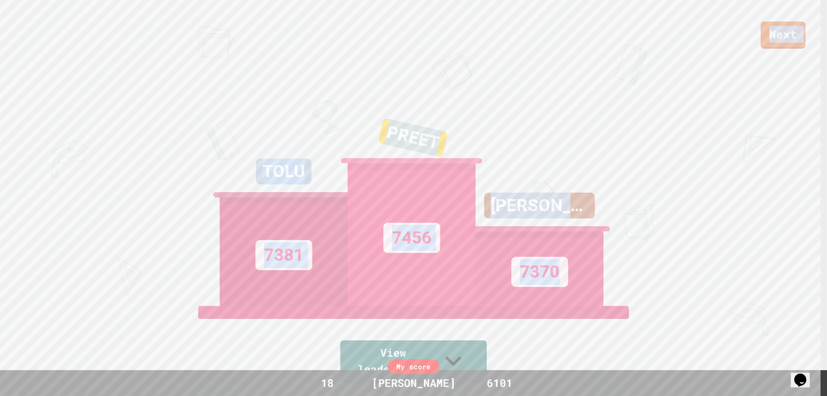
drag, startPoint x: 700, startPoint y: 258, endPoint x: 113, endPoint y: 8, distance: 638.1
click at [113, 8] on div "Next TOLU 7381 PREET 7456 [PERSON_NAME] 7370 View leaderboard" at bounding box center [413, 198] width 827 height 396
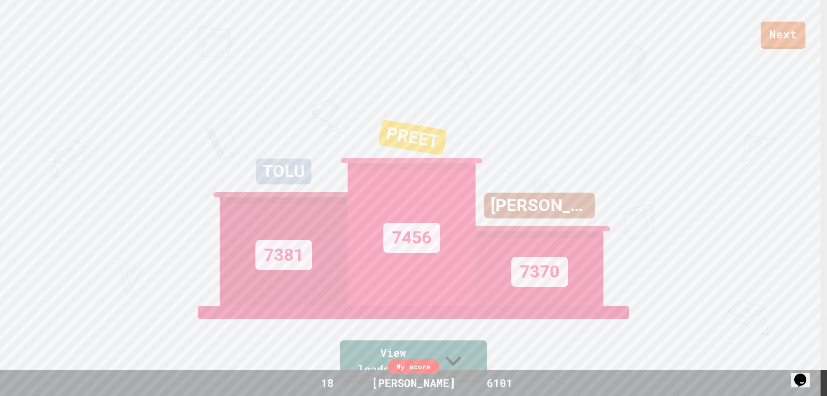
click at [112, 8] on div "Next" at bounding box center [413, 24] width 827 height 49
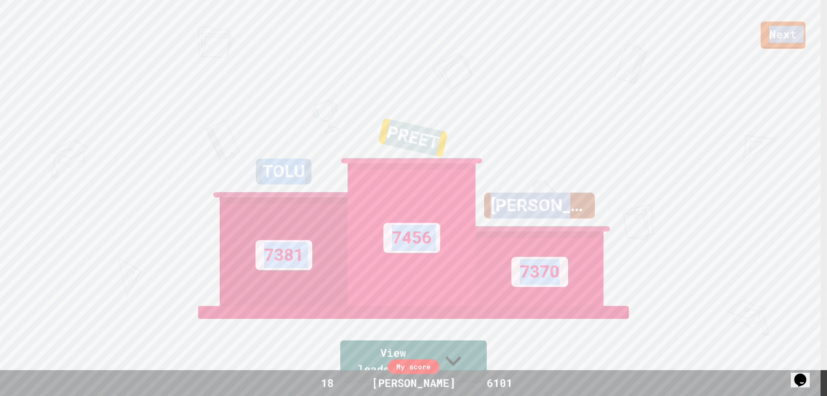
drag, startPoint x: 112, startPoint y: 8, endPoint x: 637, endPoint y: 248, distance: 576.7
click at [637, 248] on div "Next TOLU 7381 PREET 7456 [PERSON_NAME] 7370 View leaderboard" at bounding box center [413, 198] width 827 height 396
click at [637, 243] on div "Next TOLU 7381 PREET 7456 [PERSON_NAME] 7370 View leaderboard" at bounding box center [413, 198] width 827 height 396
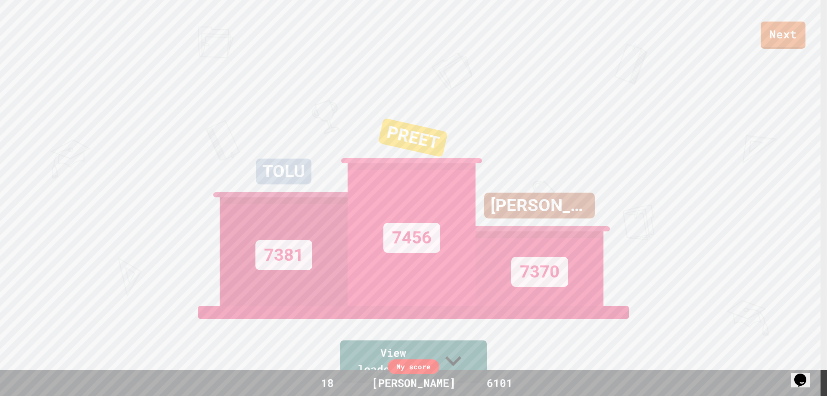
click at [779, 50] on div "Next TOLU 7381 PREET 7456 [PERSON_NAME] 7370 View leaderboard" at bounding box center [413, 198] width 827 height 396
drag, startPoint x: 757, startPoint y: 27, endPoint x: 757, endPoint y: 32, distance: 5.7
click at [757, 28] on div "Next" at bounding box center [413, 24] width 827 height 49
click at [770, 33] on link "Next" at bounding box center [783, 33] width 41 height 28
